Goal: Task Accomplishment & Management: Complete application form

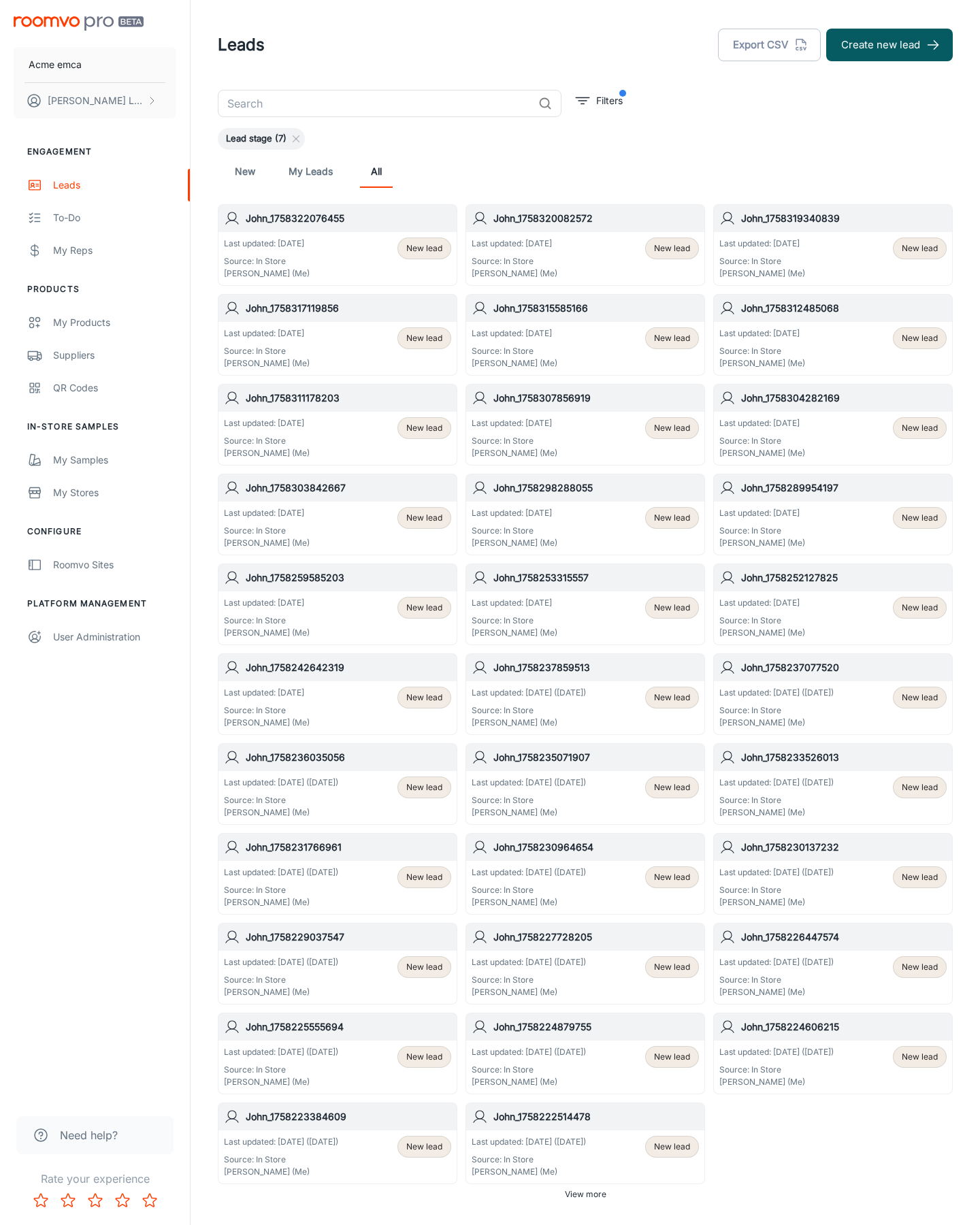
click at [890, 45] on button "Create new lead" at bounding box center [890, 45] width 127 height 33
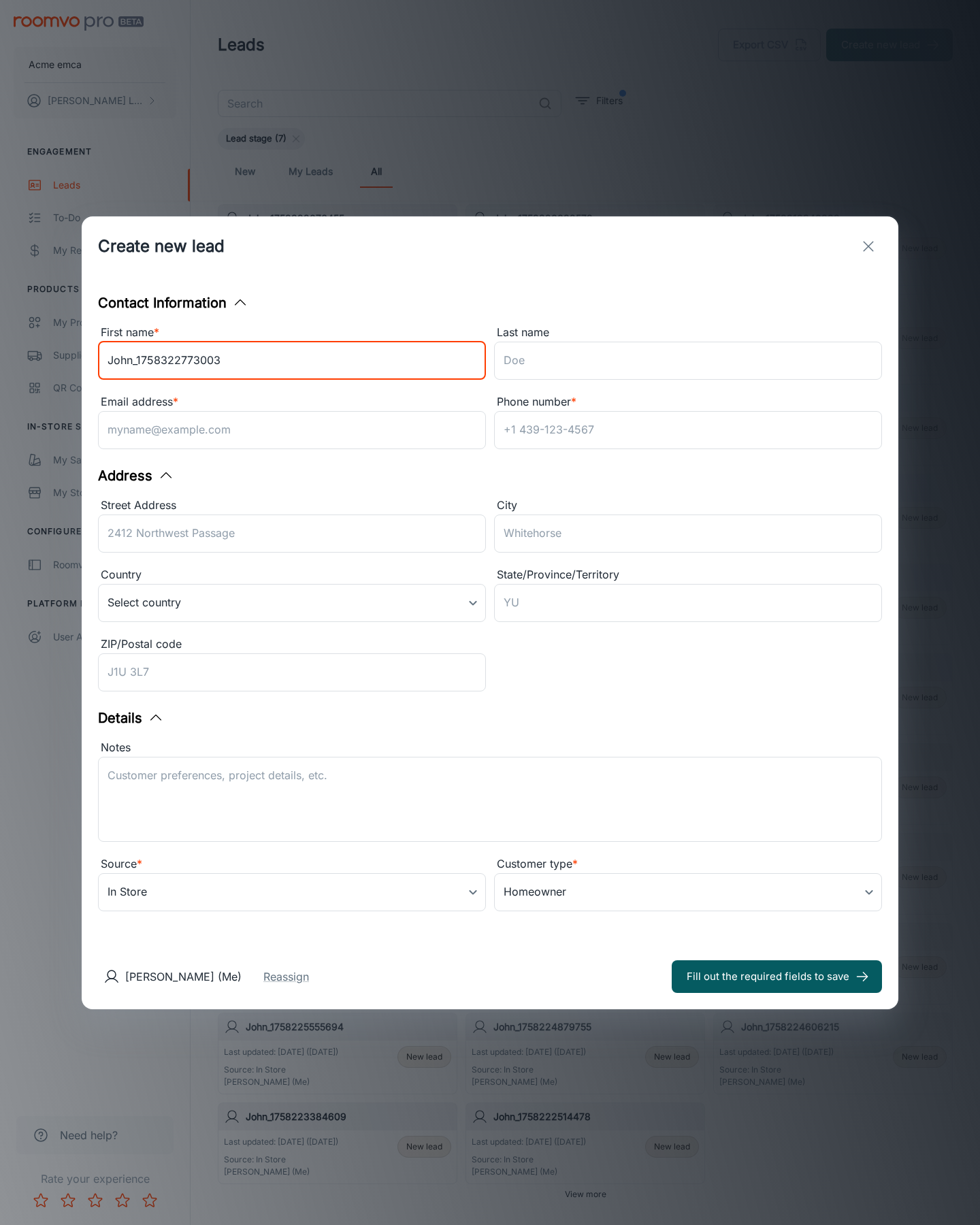
type input "John_1758322773003"
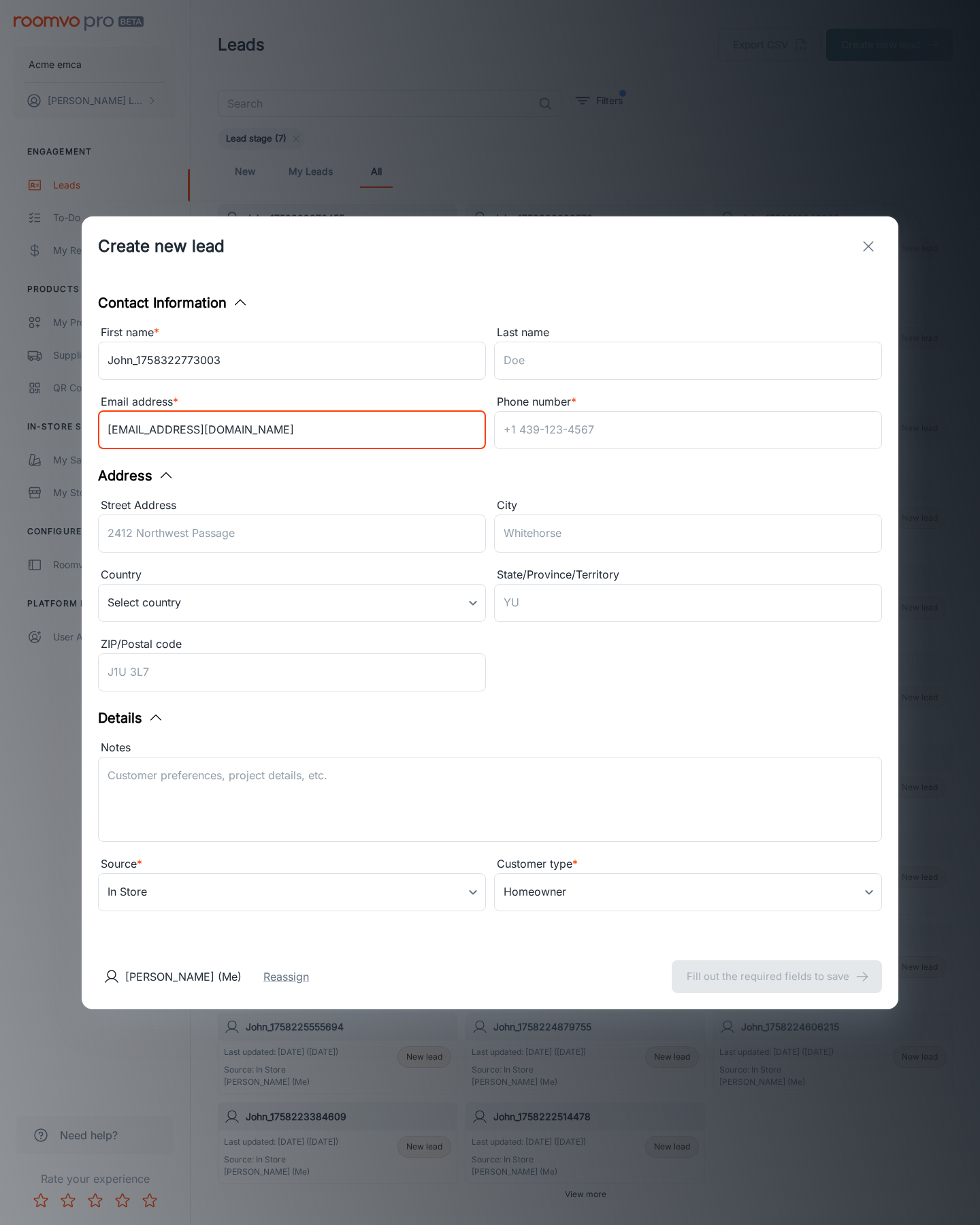
type input "[EMAIL_ADDRESS][DOMAIN_NAME]"
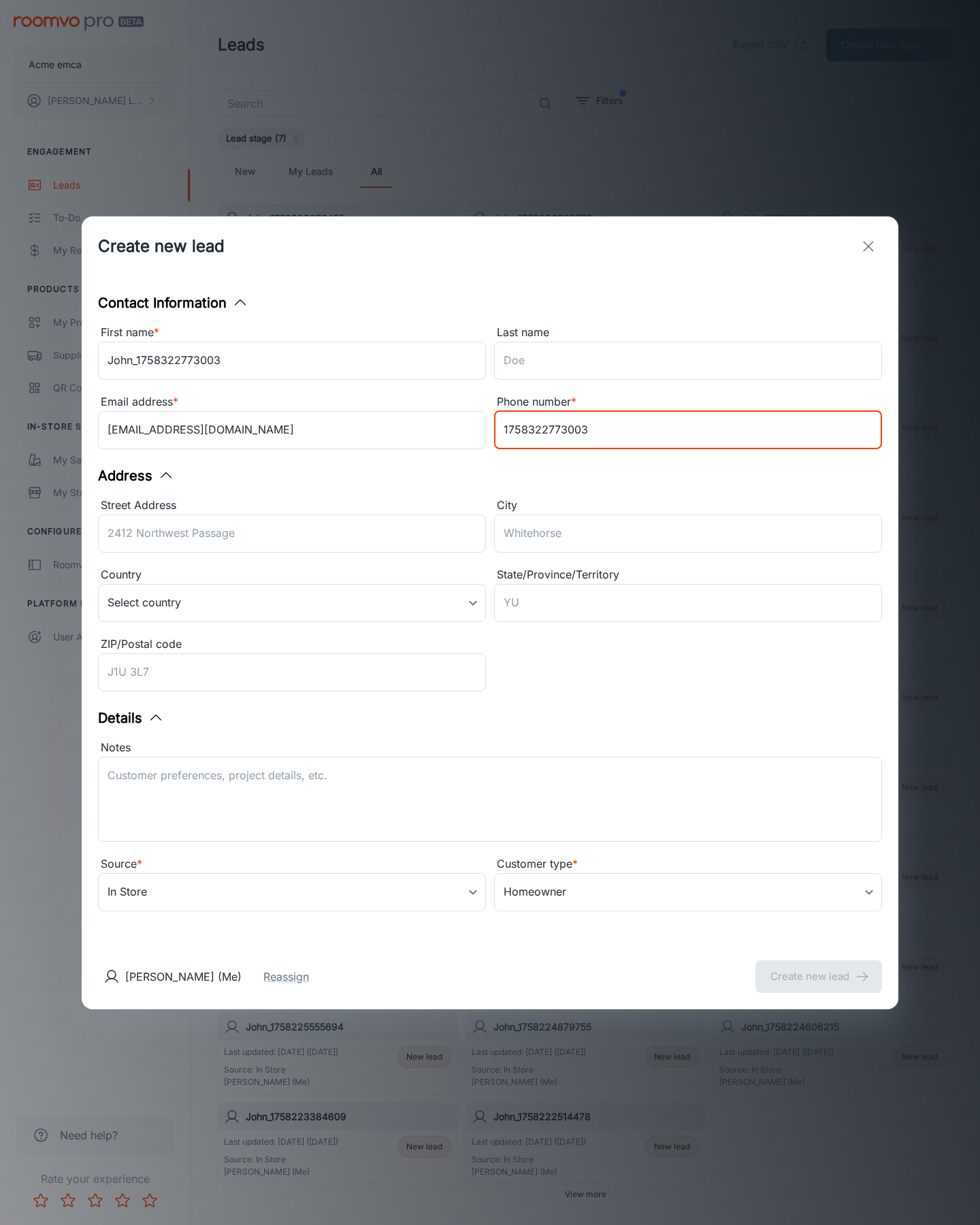
type input "1758322773003"
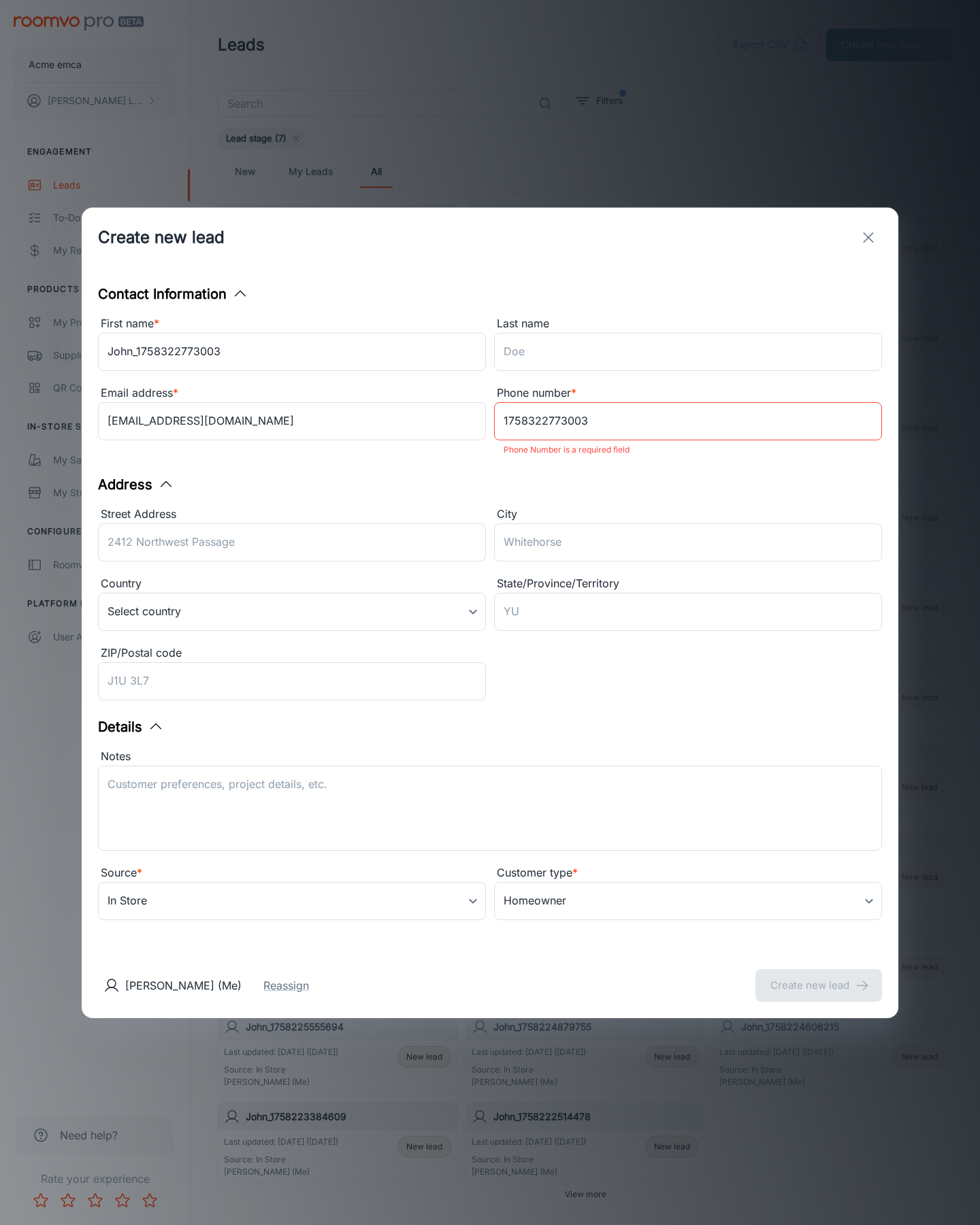
click at [819, 976] on button "Create new lead" at bounding box center [819, 986] width 127 height 33
